Goal: Communication & Community: Answer question/provide support

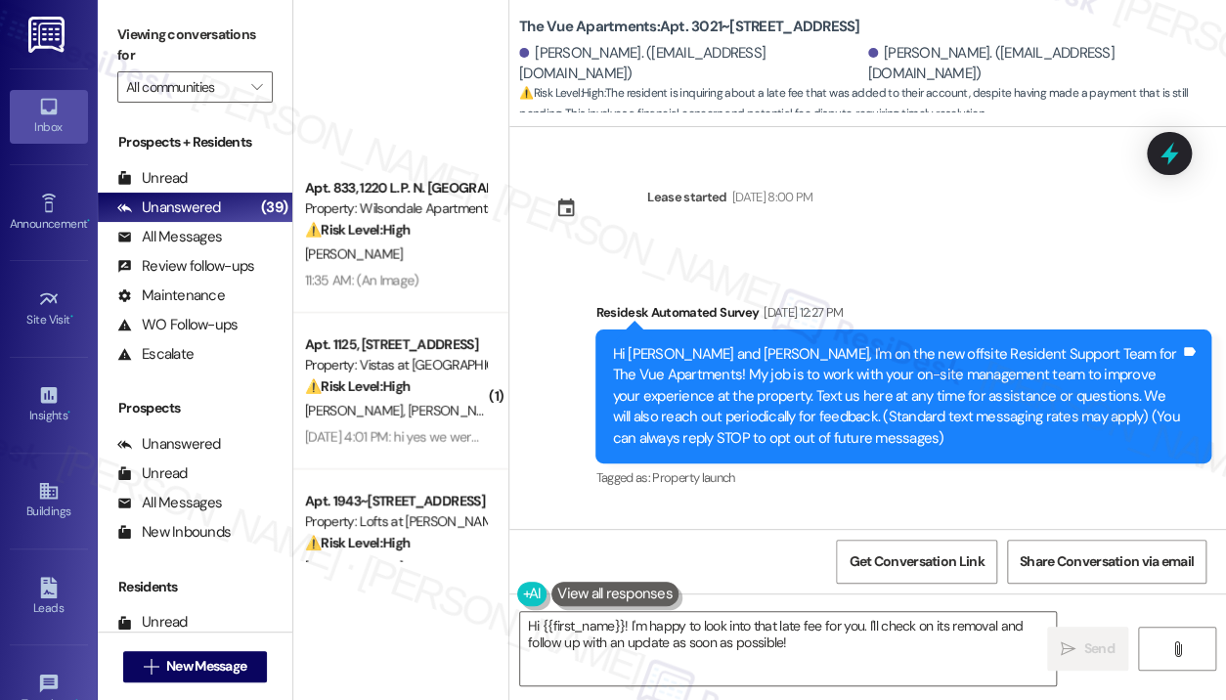
scroll to position [3924, 0]
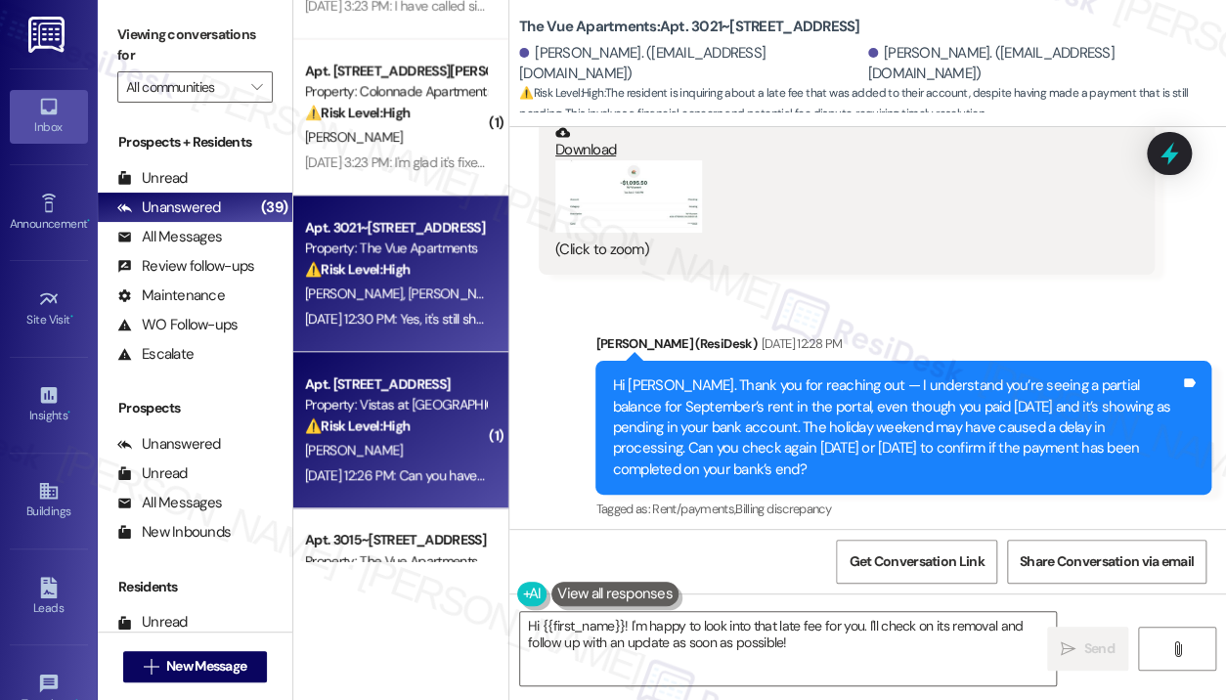
click at [354, 386] on div "Apt. [STREET_ADDRESS]" at bounding box center [395, 384] width 181 height 21
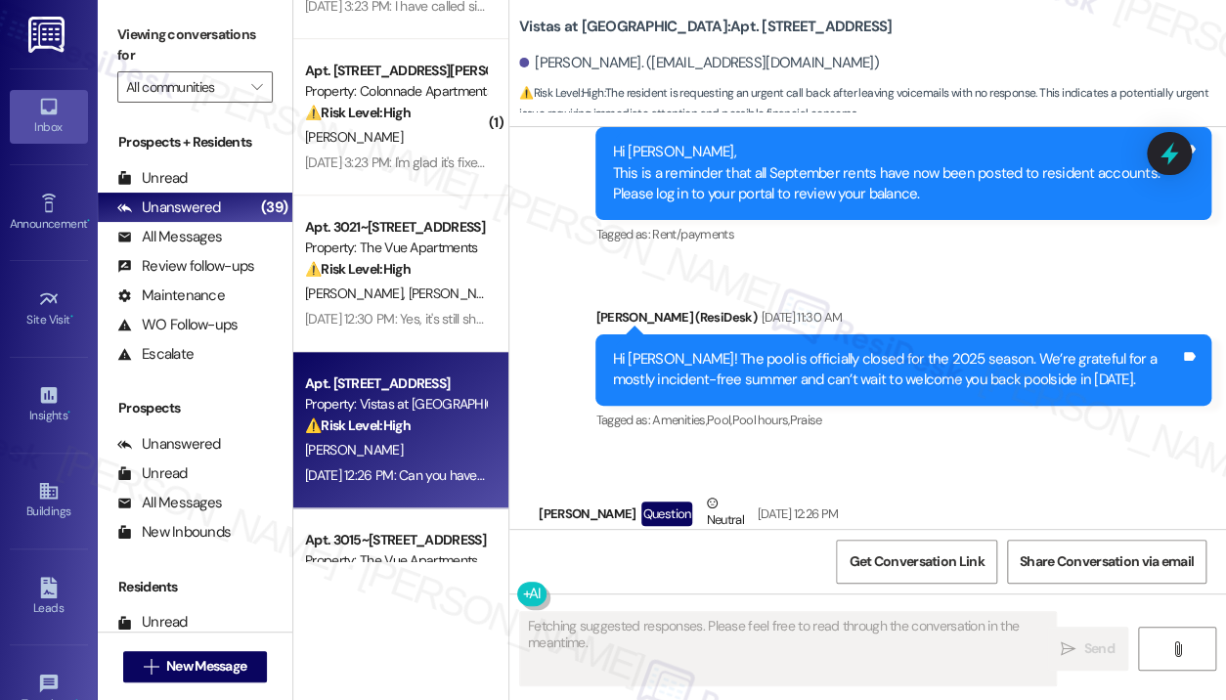
scroll to position [6466, 0]
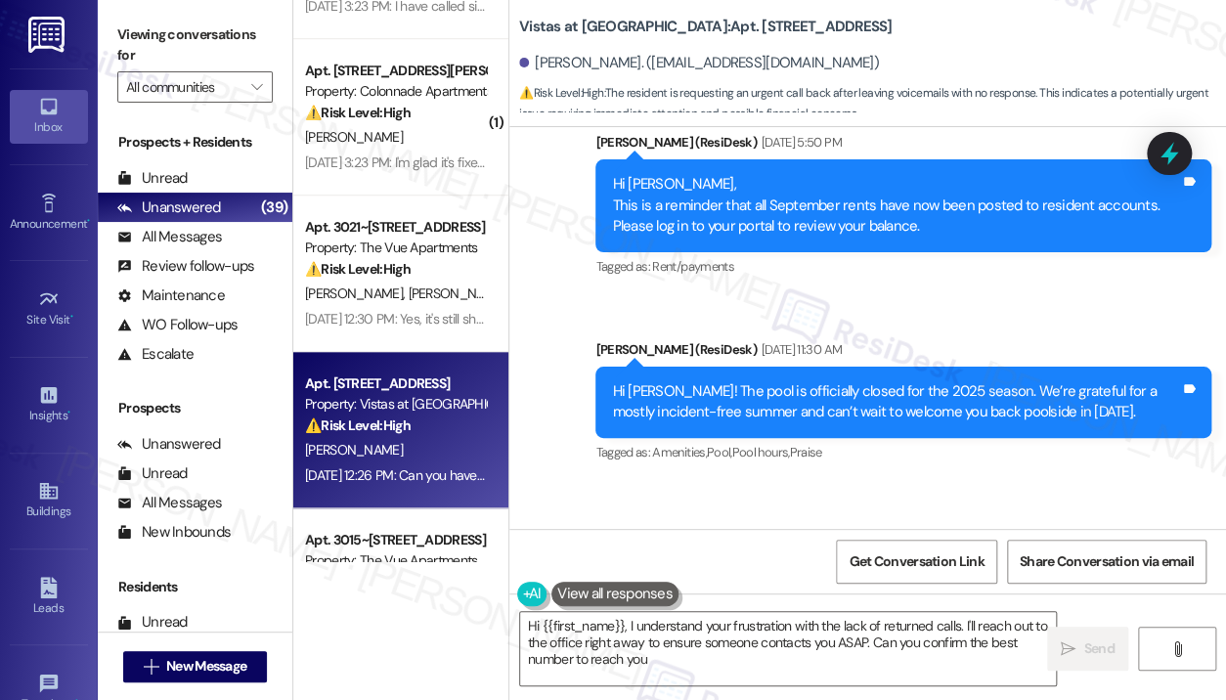
type textarea "Hi {{first_name}}, I understand your frustration with the lack of returned call…"
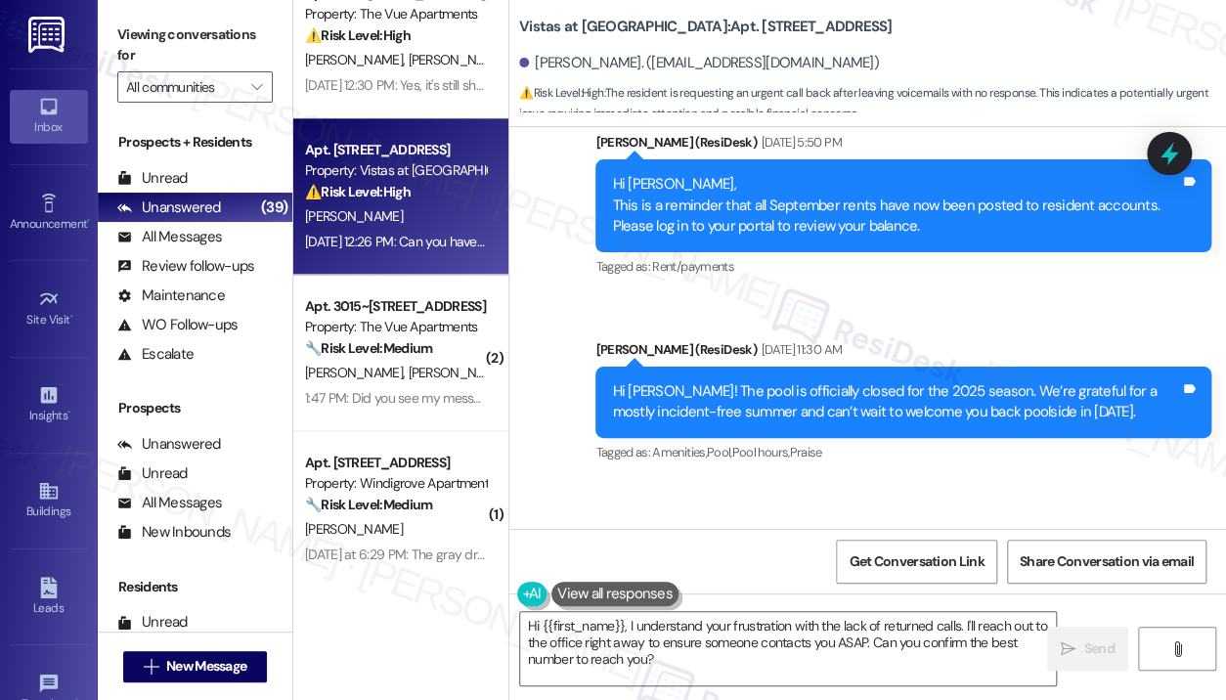
scroll to position [880, 0]
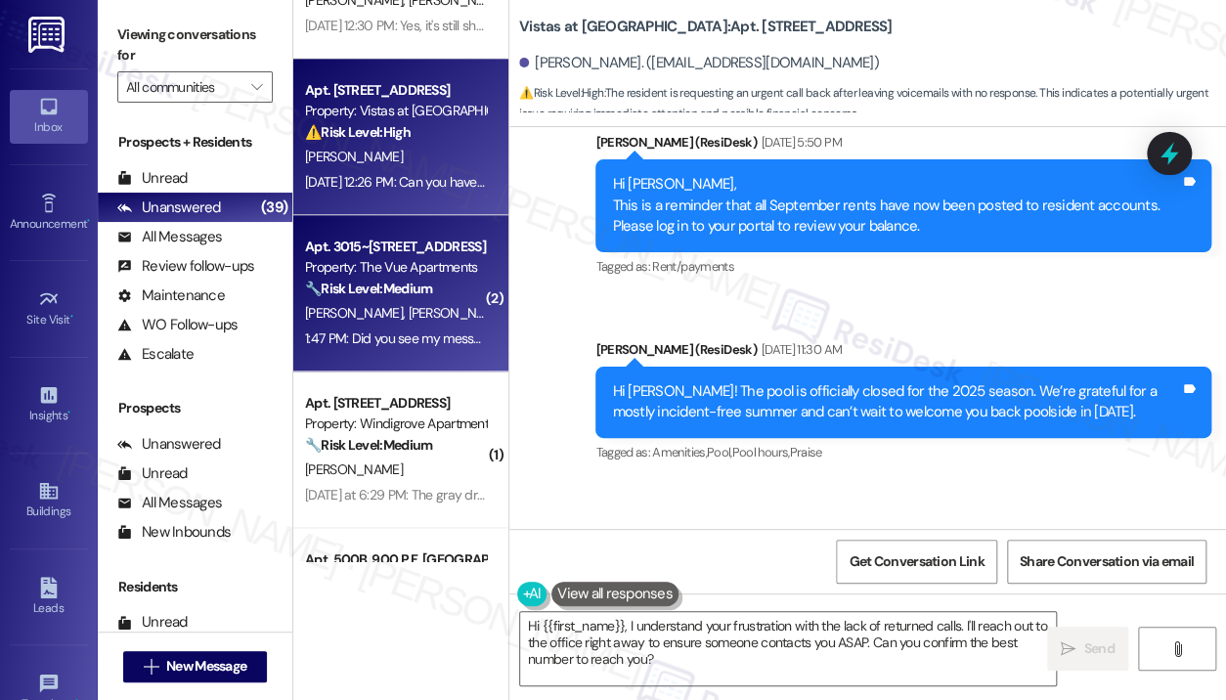
click at [453, 308] on div "[PERSON_NAME] [PERSON_NAME]" at bounding box center [395, 313] width 185 height 24
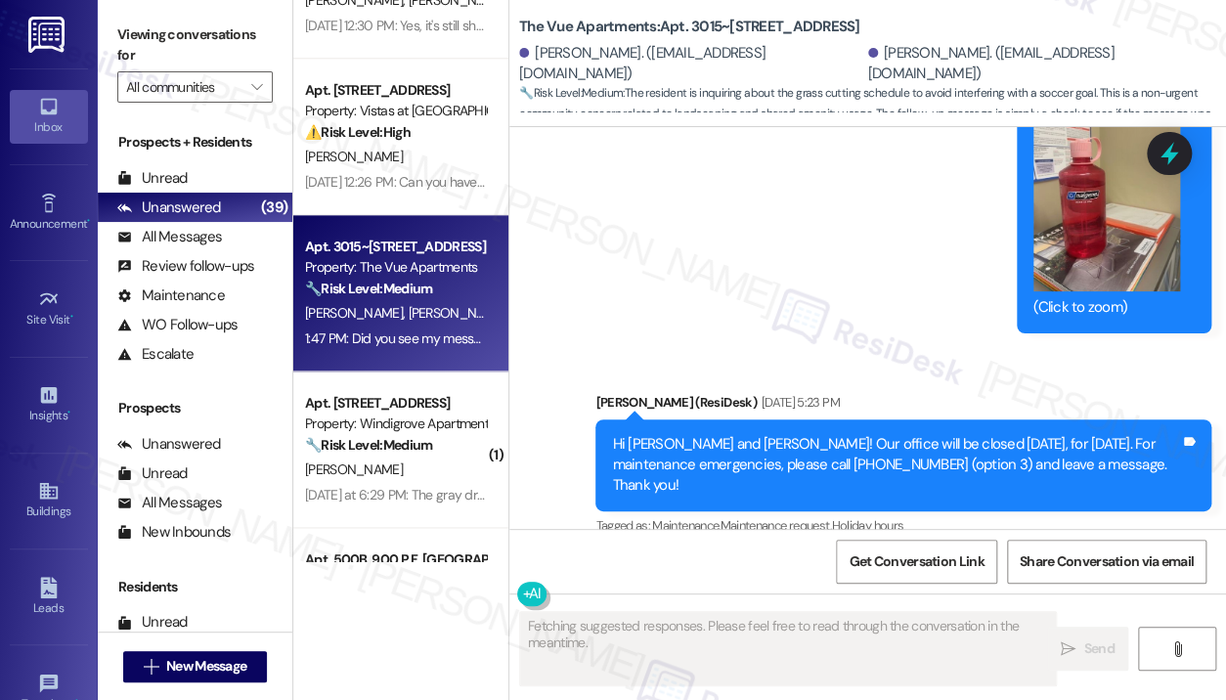
scroll to position [4676, 0]
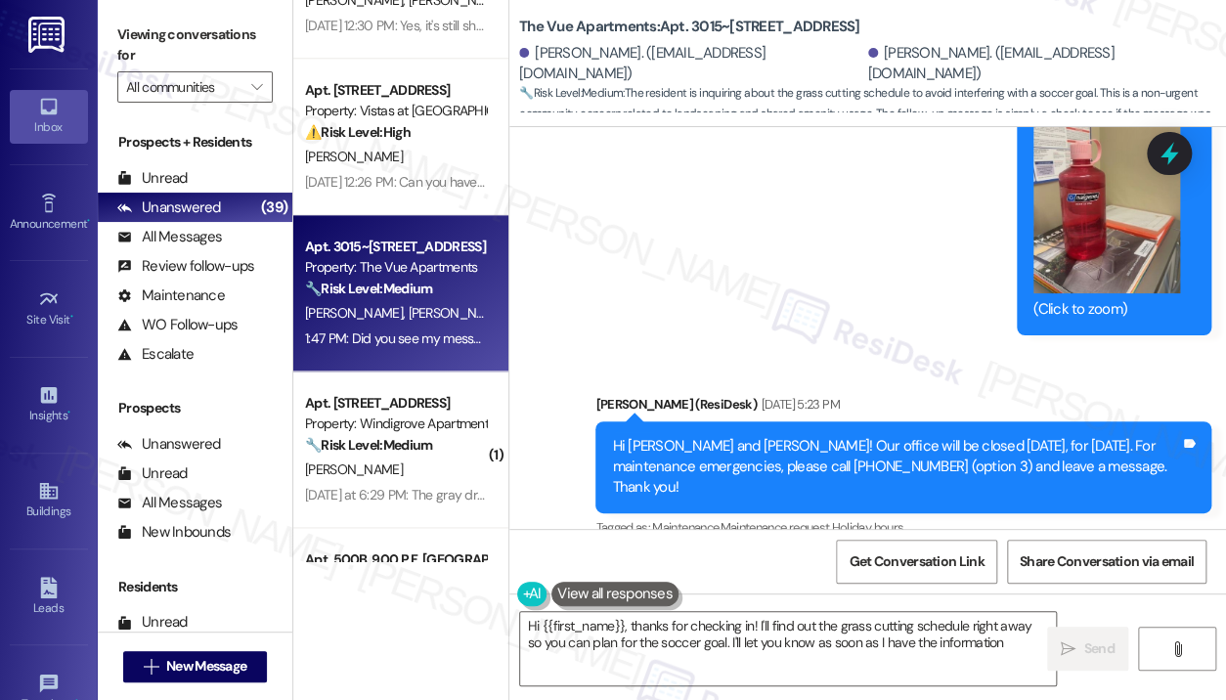
type textarea "Hi {{first_name}}, thanks for checking in! I'll find out the grass cutting sche…"
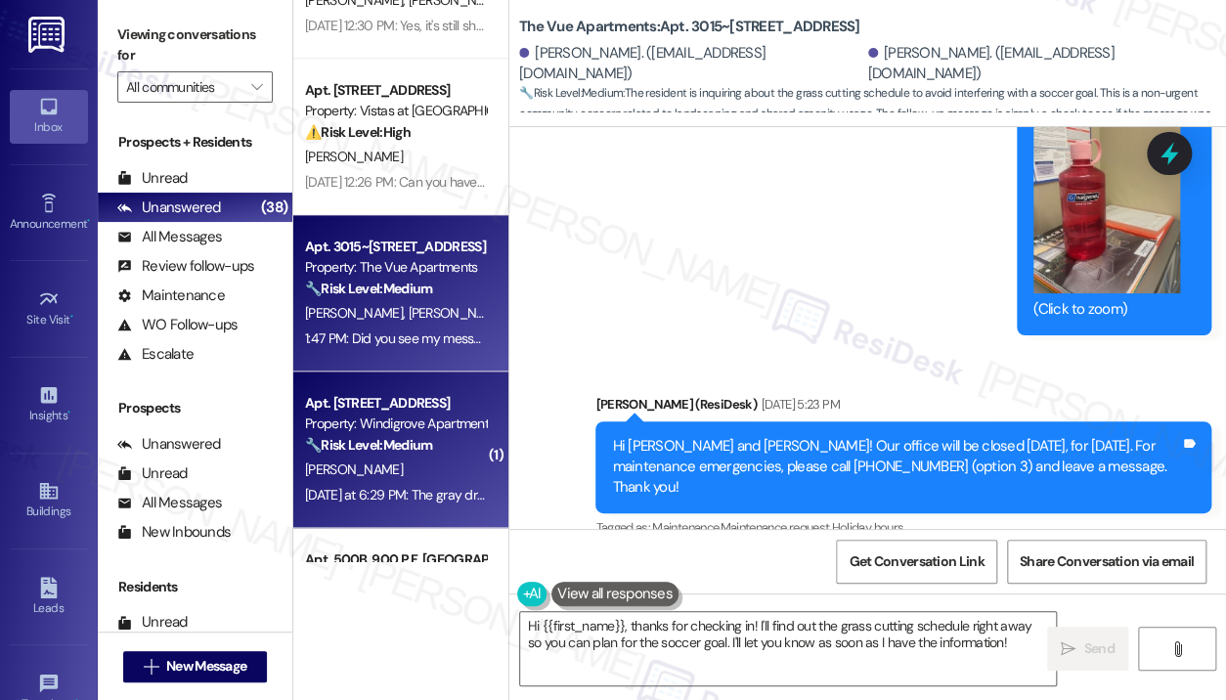
click at [403, 444] on strong "🔧 Risk Level: Medium" at bounding box center [368, 445] width 127 height 18
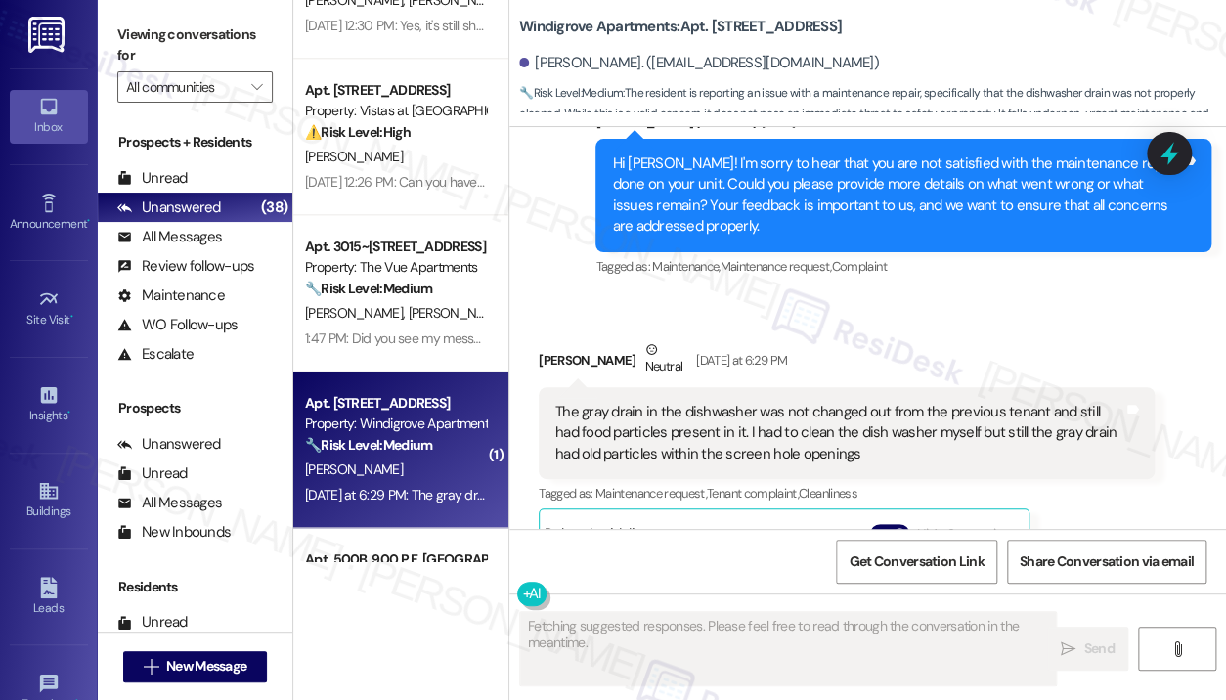
scroll to position [1568, 0]
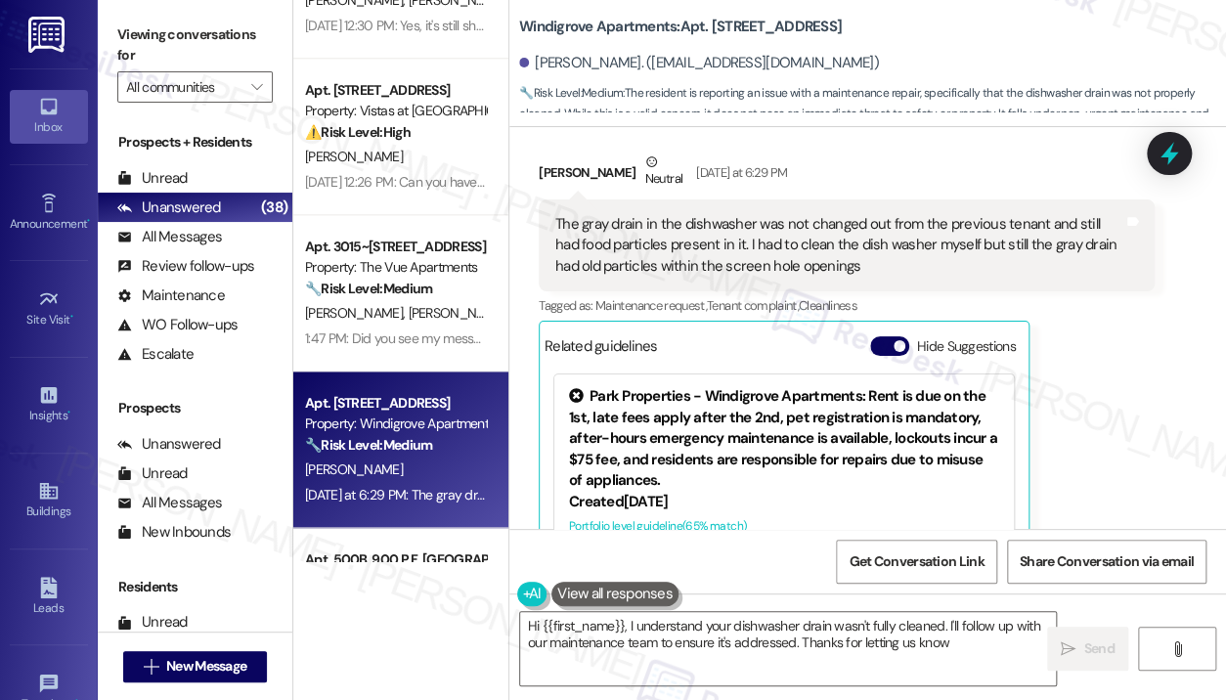
type textarea "Hi {{first_name}}, I understand your dishwasher drain wasn't fully cleaned. I'l…"
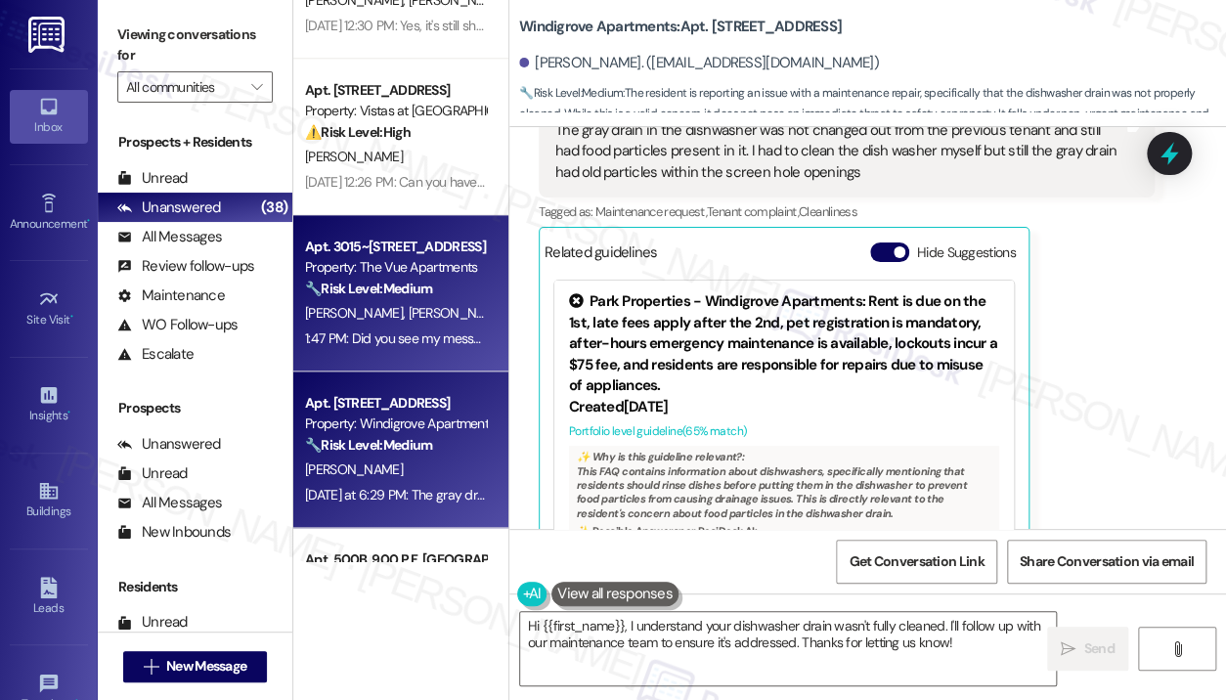
click at [398, 262] on div "Property: The Vue Apartments" at bounding box center [395, 267] width 181 height 21
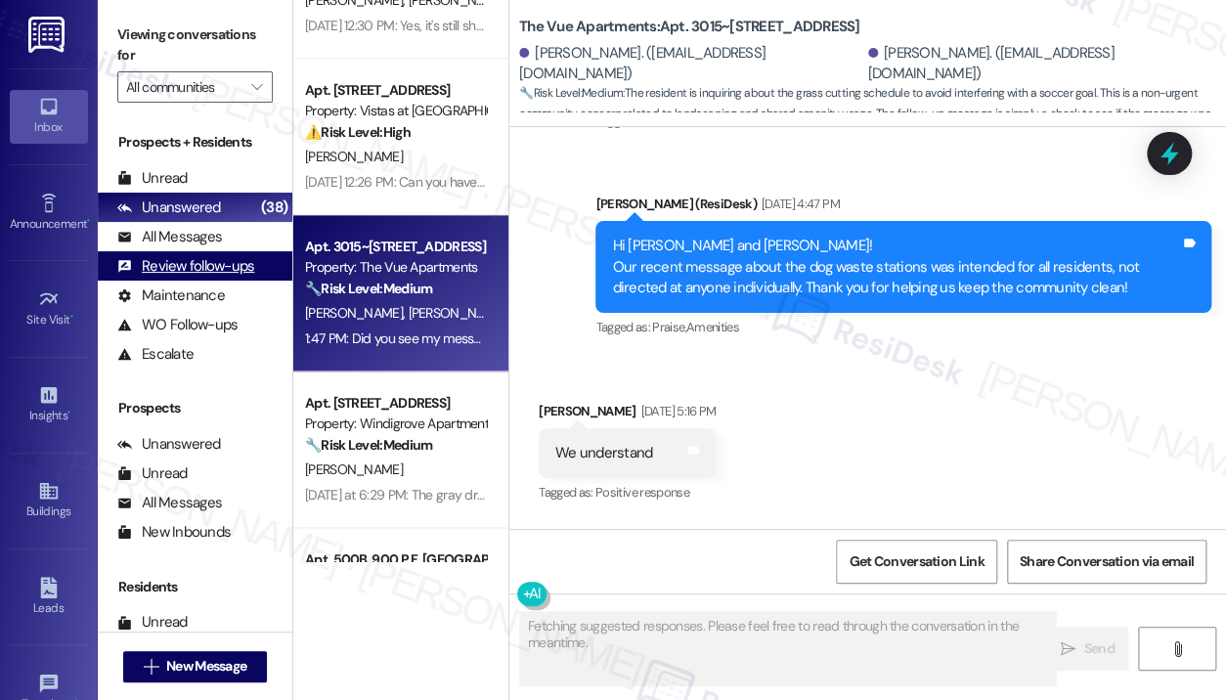
scroll to position [5263, 0]
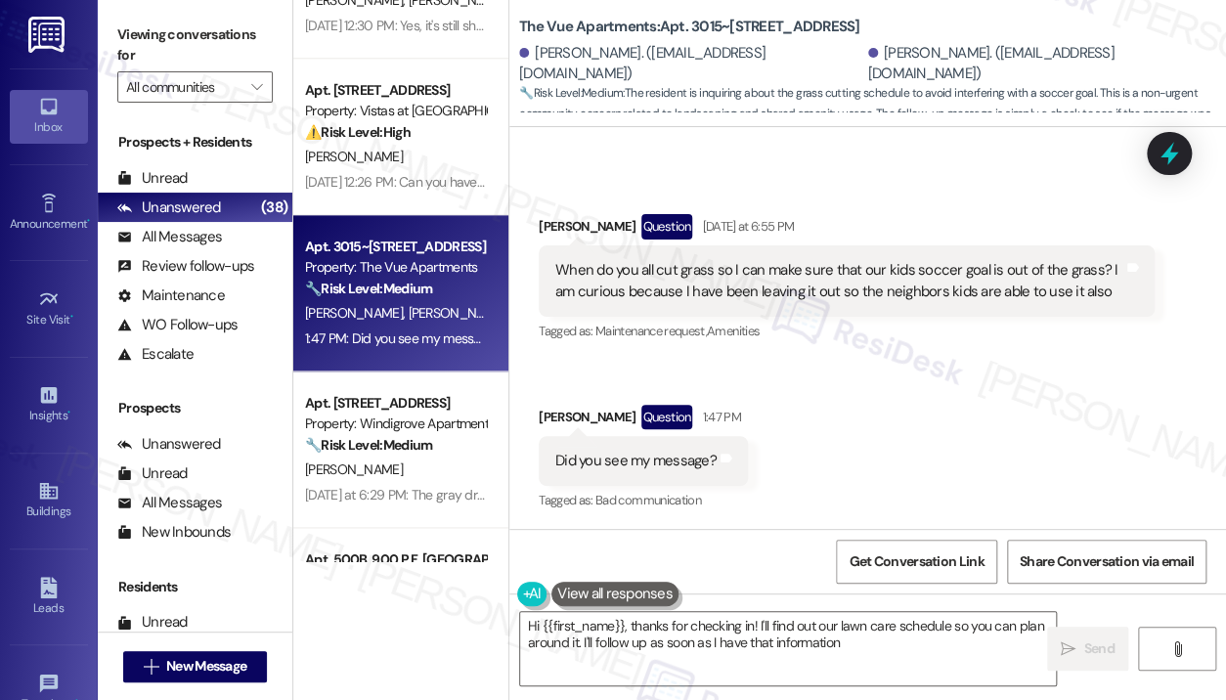
type textarea "Hi {{first_name}}, thanks for checking in! I'll find out our lawn care schedule…"
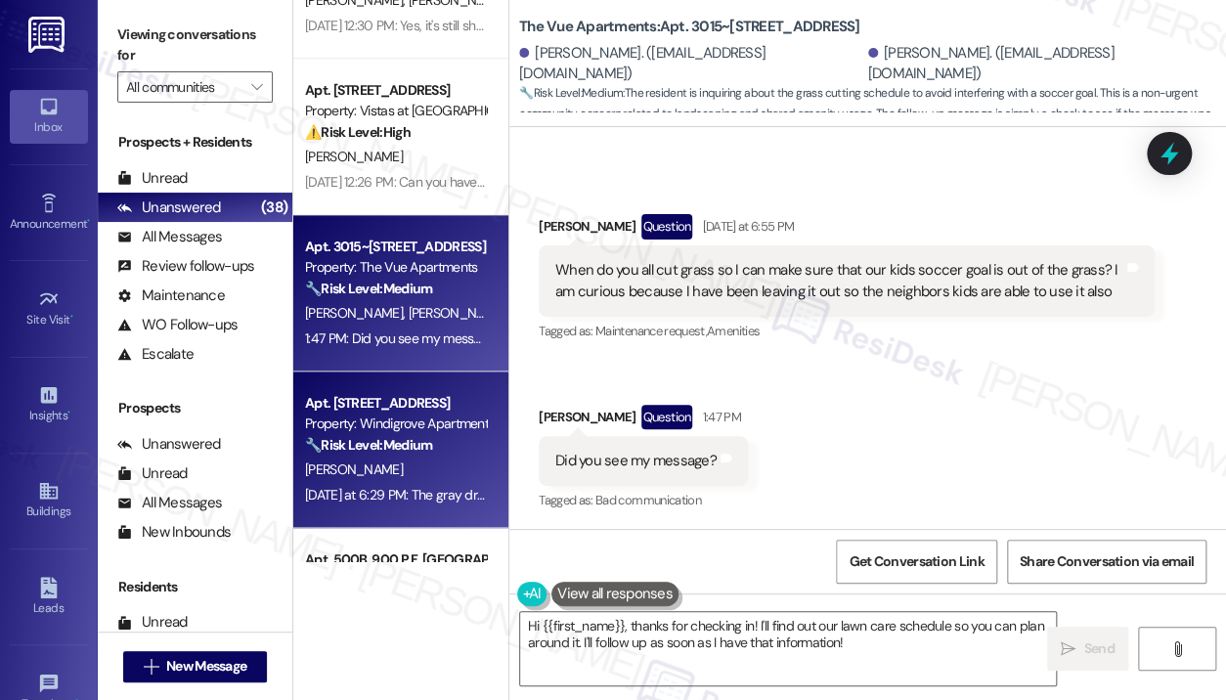
click at [383, 393] on div "Apt. [STREET_ADDRESS]" at bounding box center [395, 403] width 181 height 21
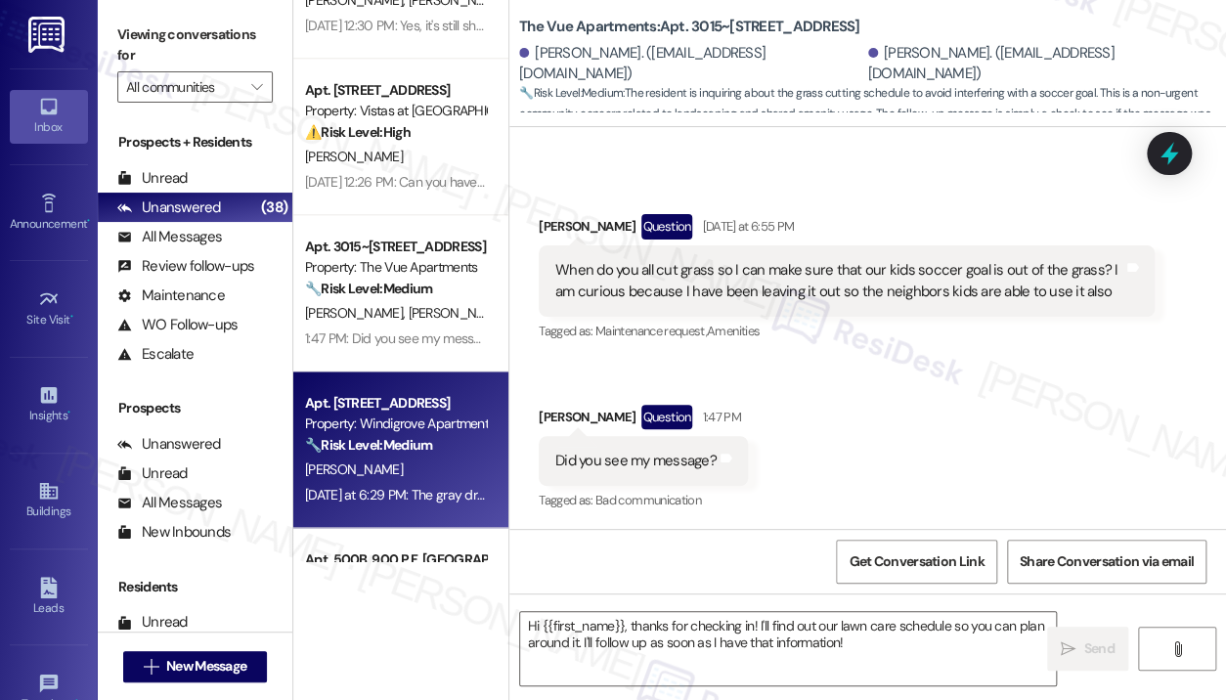
type textarea "Fetching suggested responses. Please feel free to read through the conversation…"
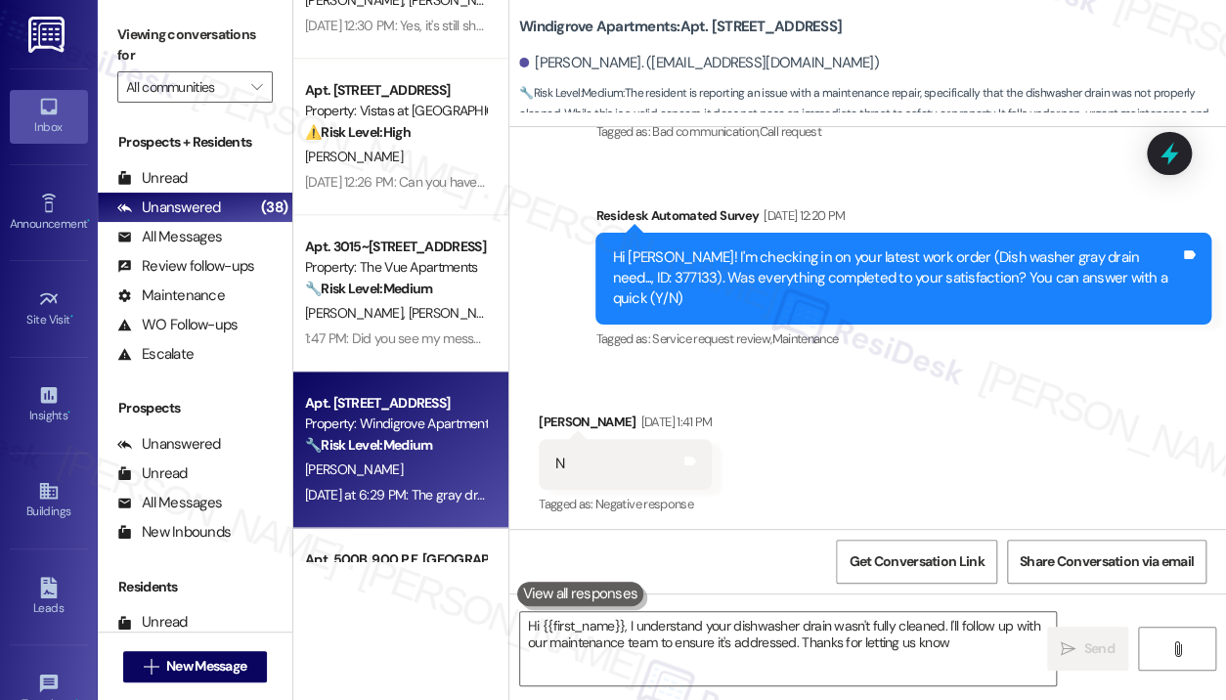
type textarea "Hi {{first_name}}, I understand your dishwasher drain wasn't fully cleaned. I'l…"
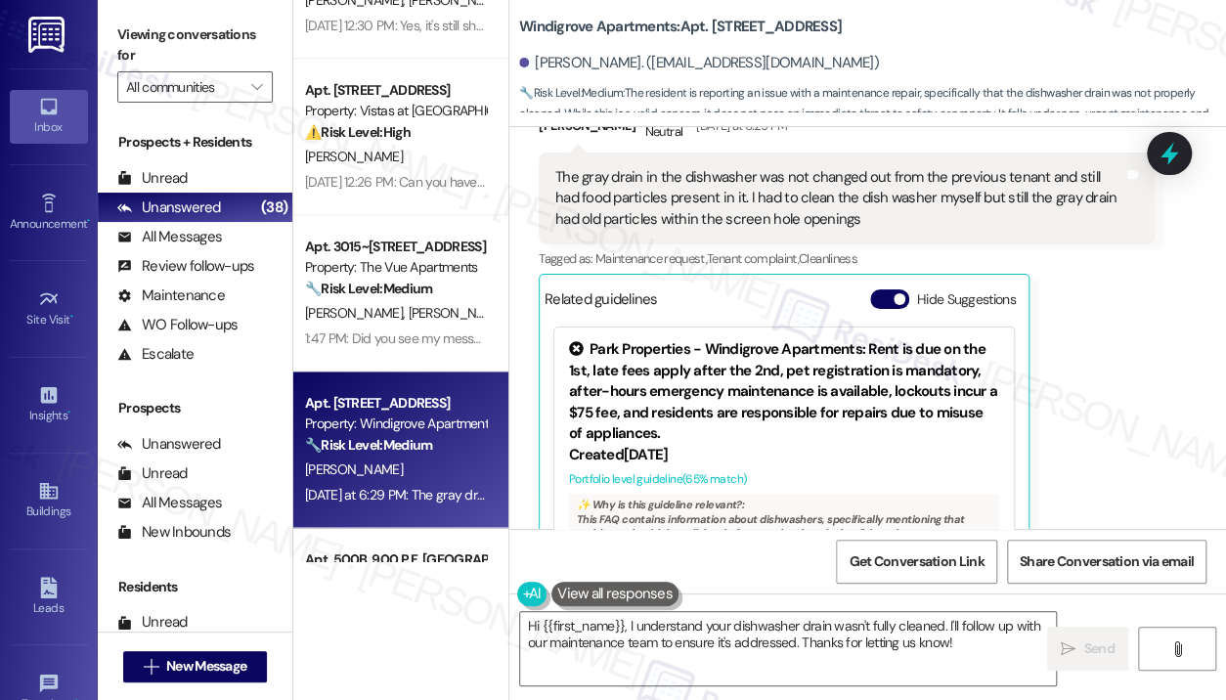
scroll to position [1662, 0]
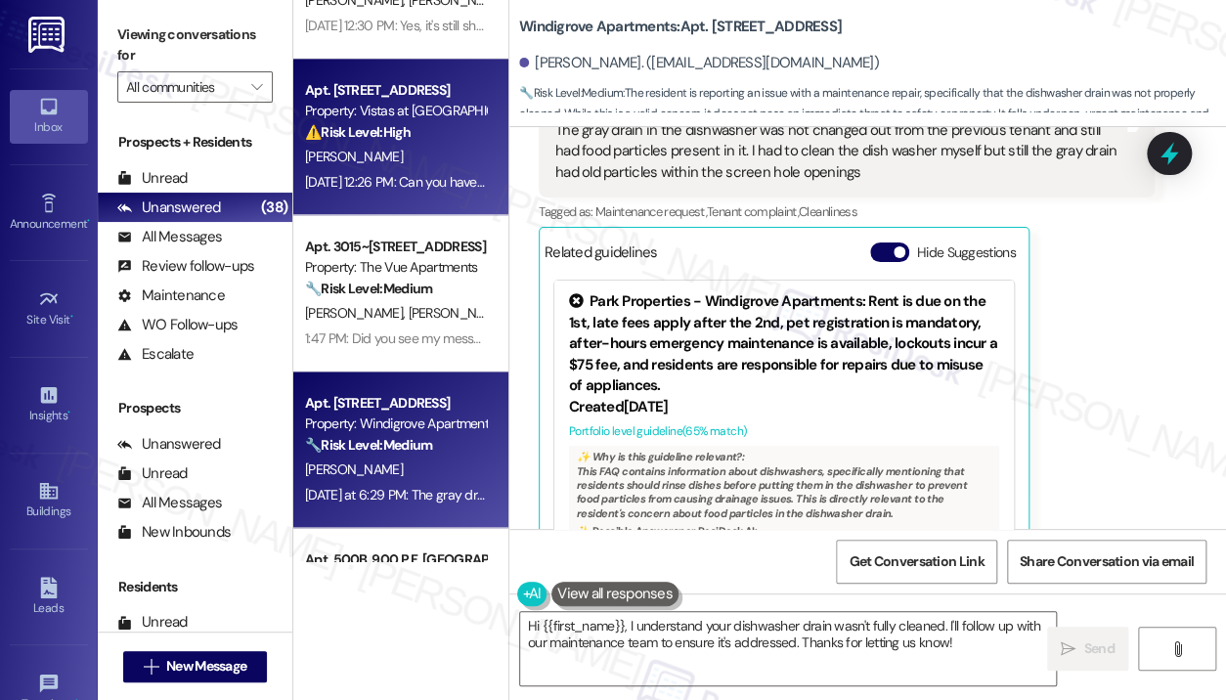
click at [467, 120] on div "Property: Vistas at [GEOGRAPHIC_DATA]" at bounding box center [395, 111] width 181 height 21
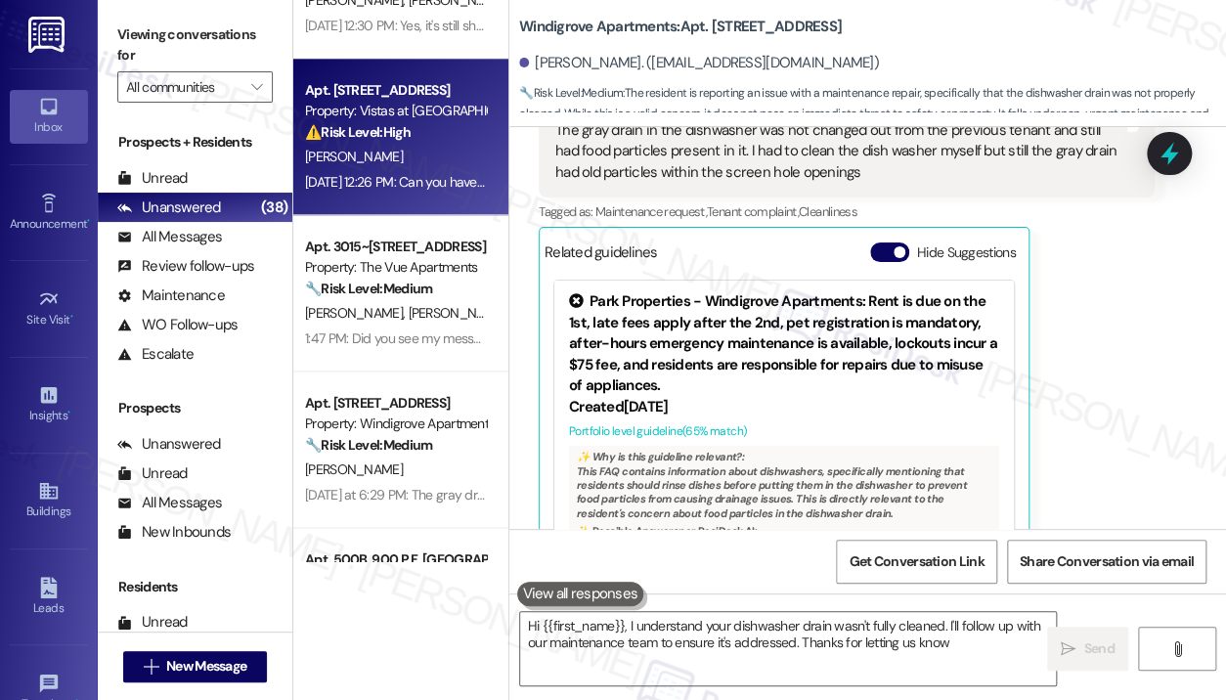
type textarea "Hi {{first_name}}, I understand your dishwasher drain wasn't fully cleaned. I'l…"
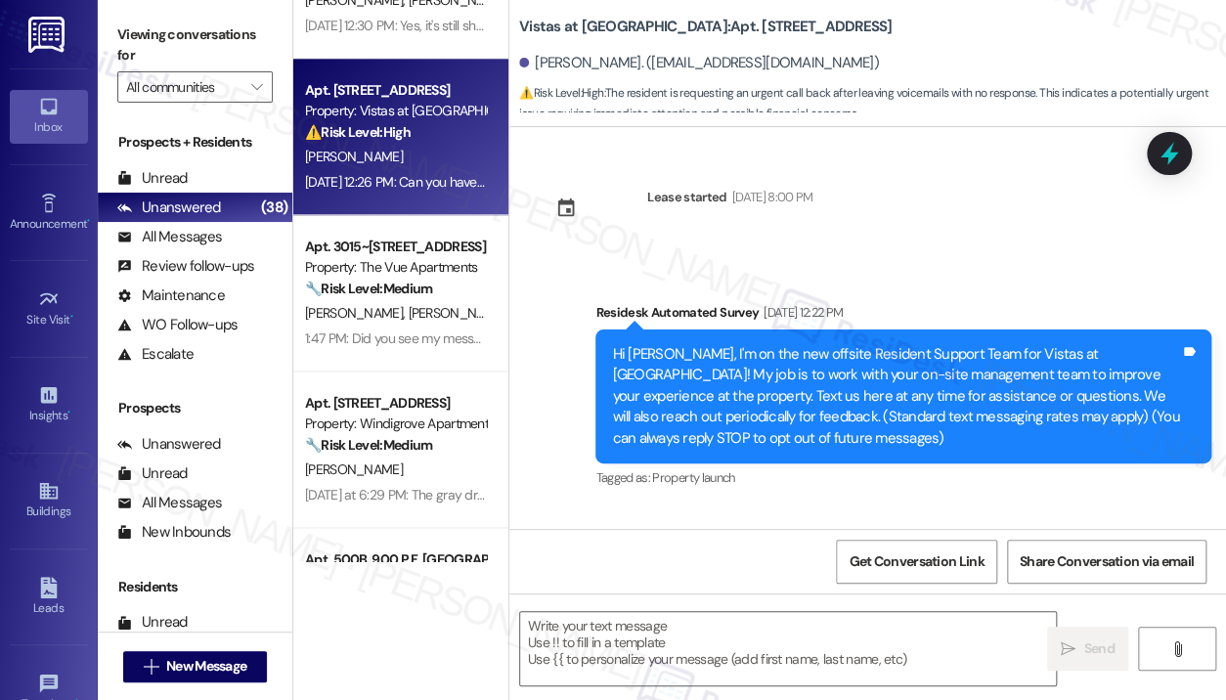
scroll to position [6955, 0]
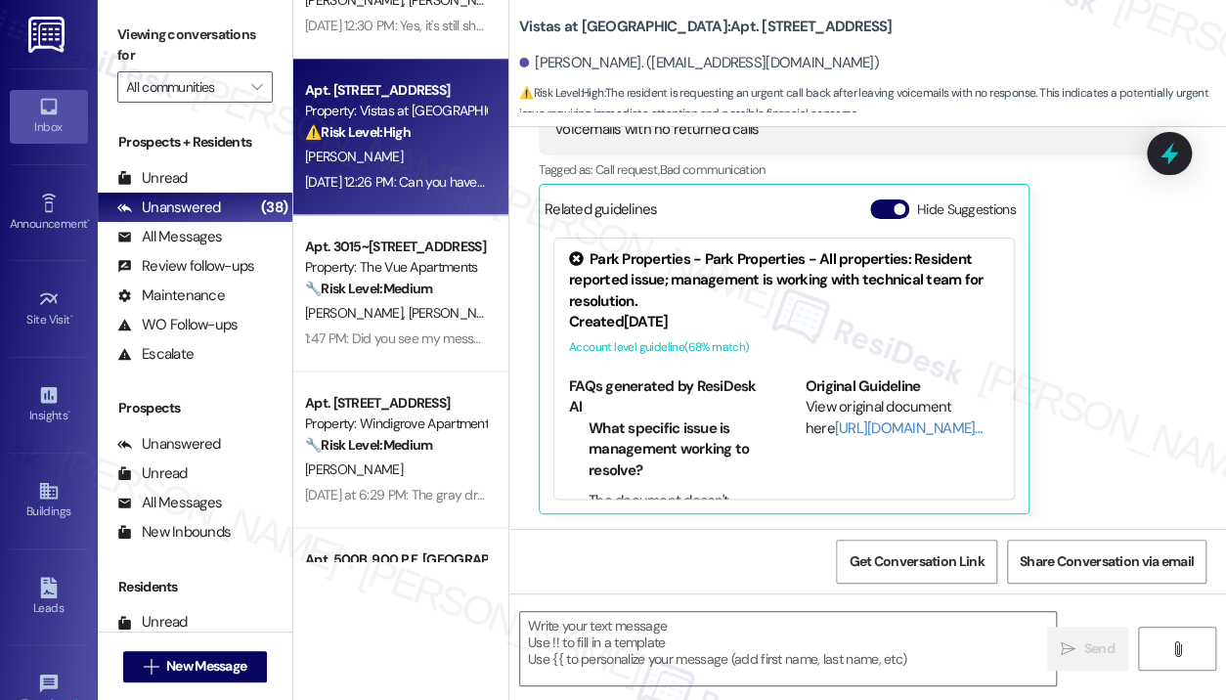
type textarea "Fetching suggested responses. Please feel free to read through the conversation…"
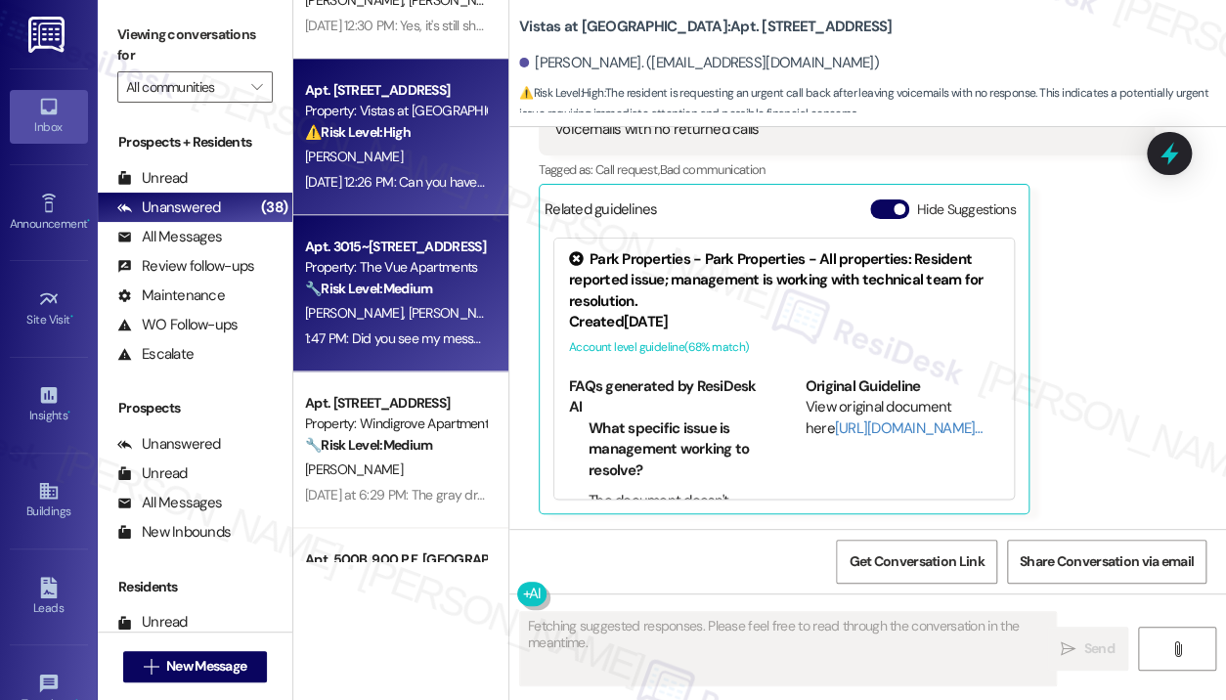
click at [372, 272] on div "Property: The Vue Apartments" at bounding box center [395, 267] width 181 height 21
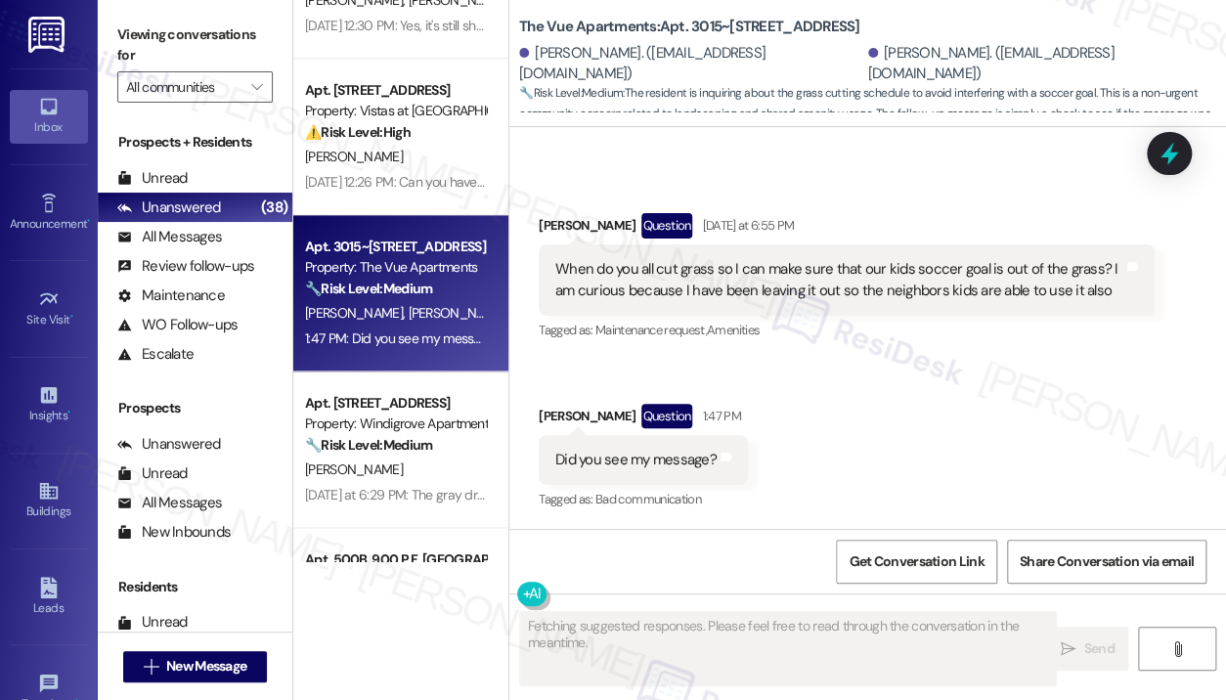
scroll to position [5263, 0]
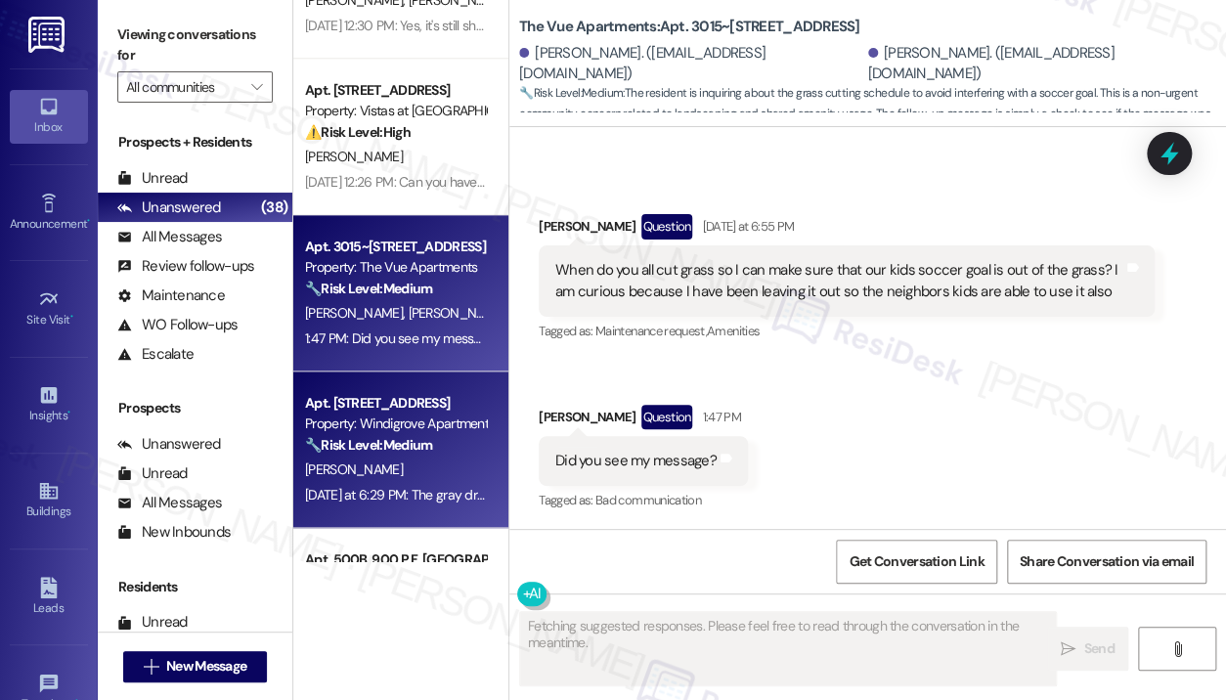
click at [426, 429] on div "Property: Windigrove Apartments" at bounding box center [395, 424] width 181 height 21
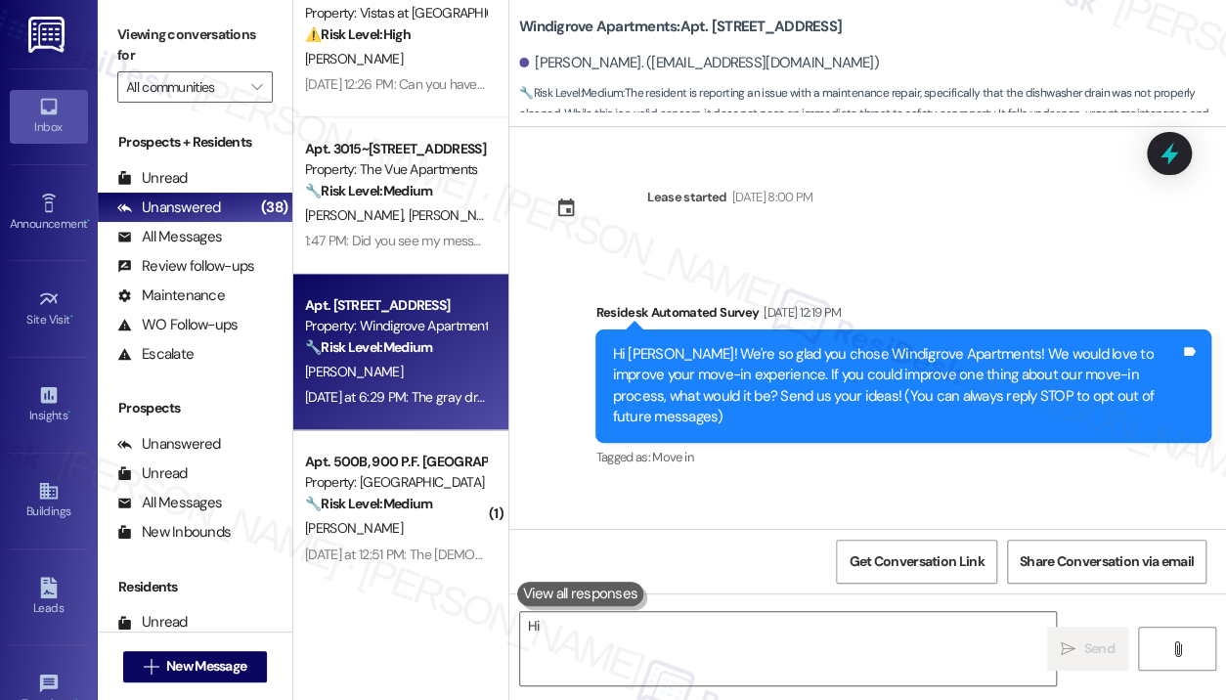
scroll to position [1076, 0]
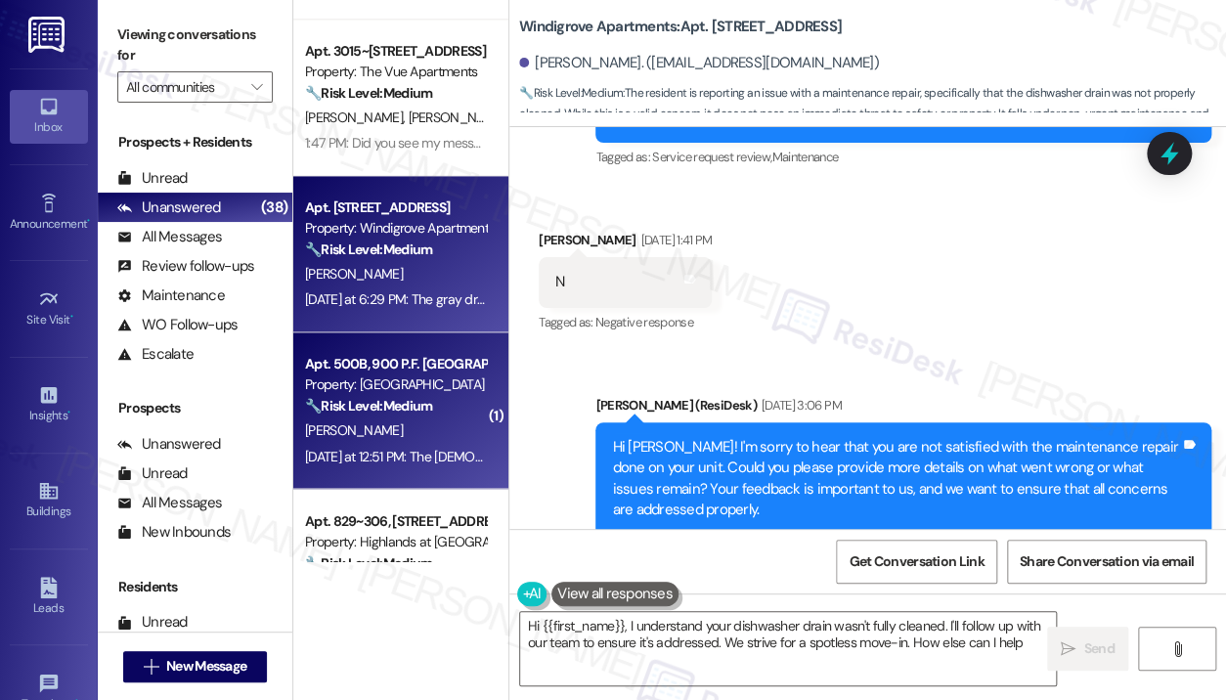
type textarea "Hi {{first_name}}, I understand your dishwasher drain wasn't fully cleaned. I'l…"
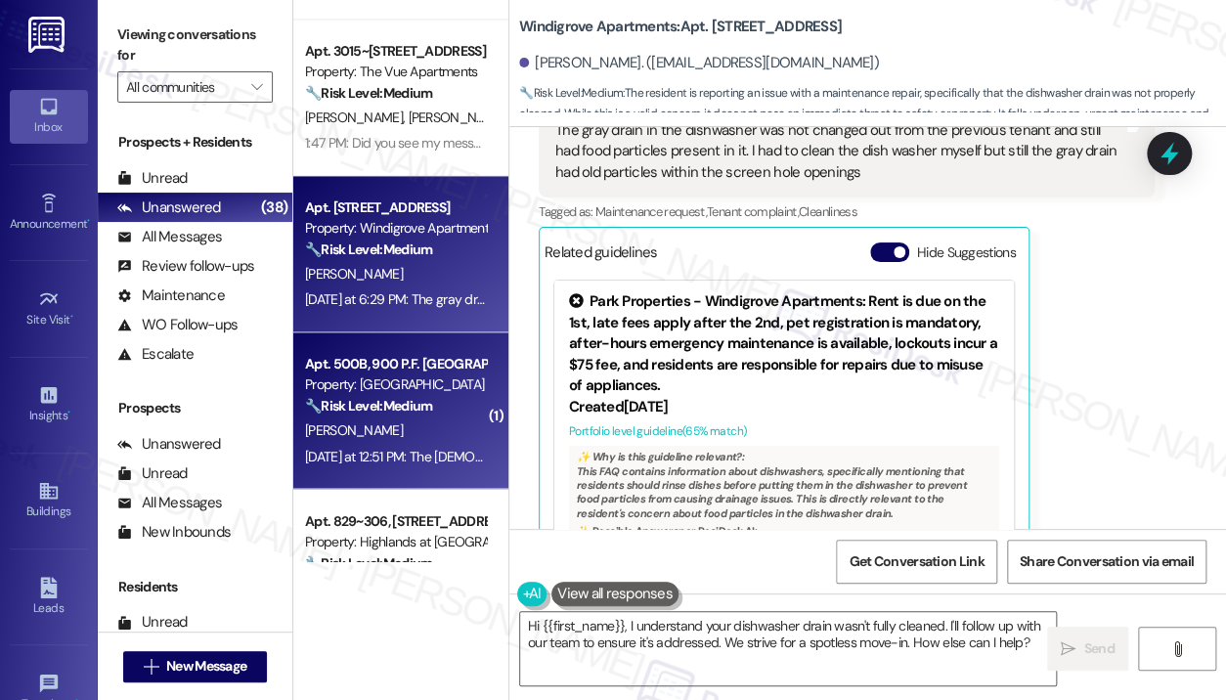
click at [425, 422] on div "[PERSON_NAME]" at bounding box center [395, 431] width 185 height 24
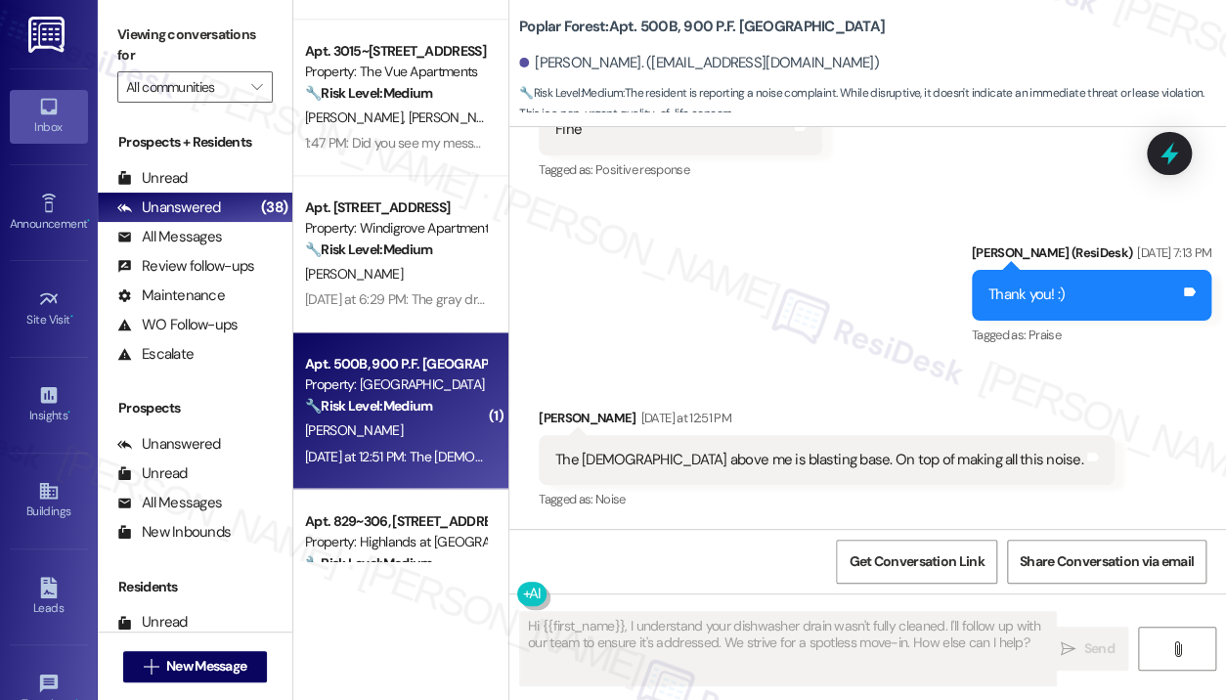
scroll to position [1369, 0]
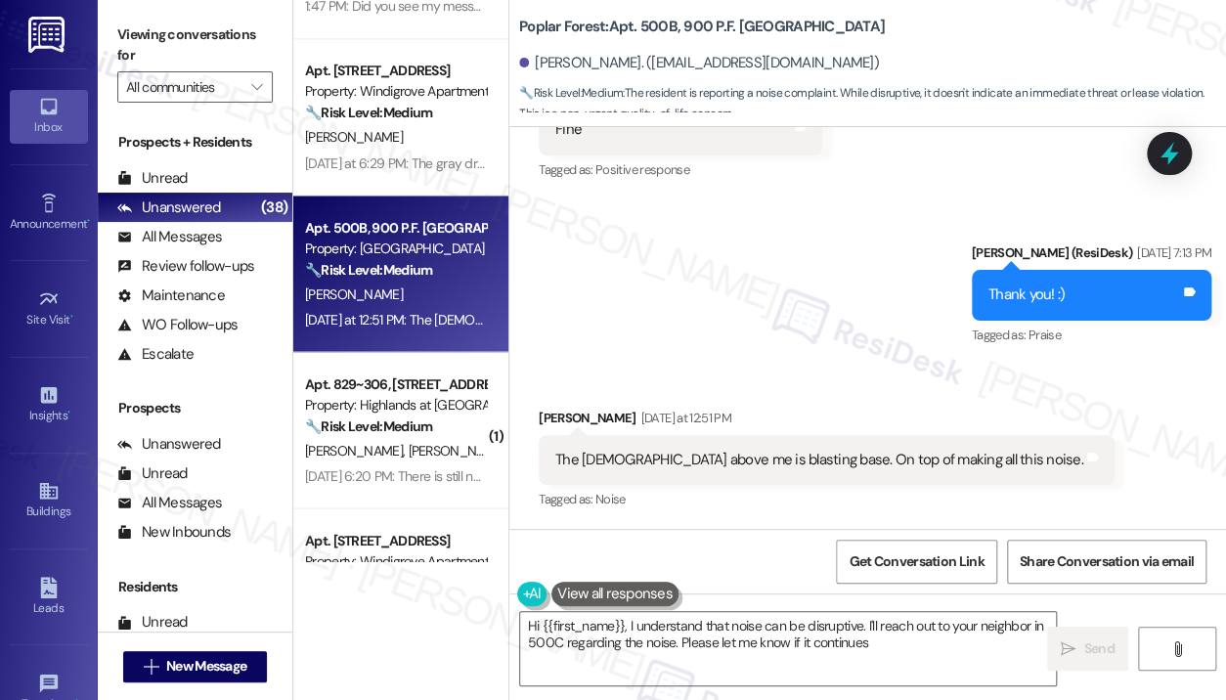
type textarea "Hi {{first_name}}, I understand that noise can be disruptive. I'll reach out to…"
